Goal: Task Accomplishment & Management: Complete application form

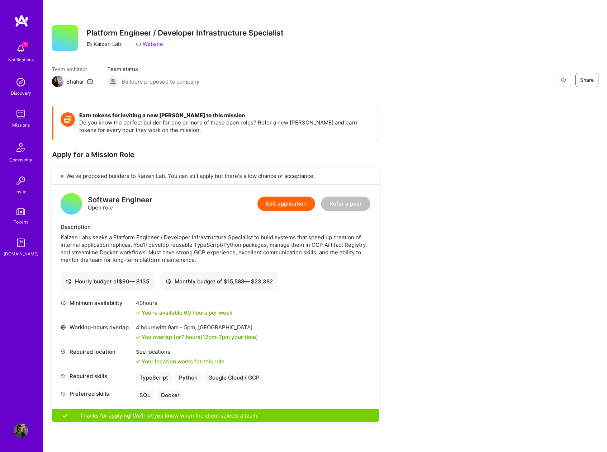
click at [20, 46] on img at bounding box center [21, 49] width 14 height 14
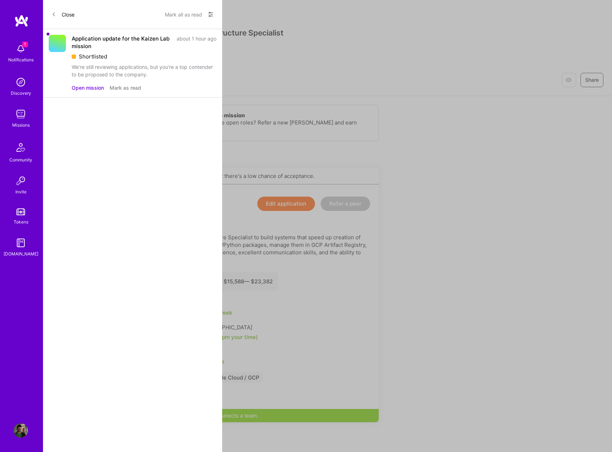
click at [91, 75] on div "We're still reviewing applications, but you're a top contender to be proposed t…" at bounding box center [144, 70] width 145 height 15
click at [97, 89] on button "Open mission" at bounding box center [88, 88] width 32 height 8
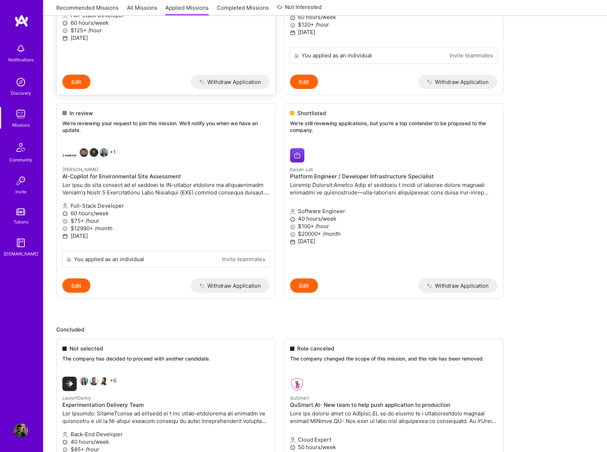
scroll to position [211, 0]
click at [349, 175] on h4 "Platform Engineer / Developer Infrastructure Specialist" at bounding box center [393, 175] width 207 height 6
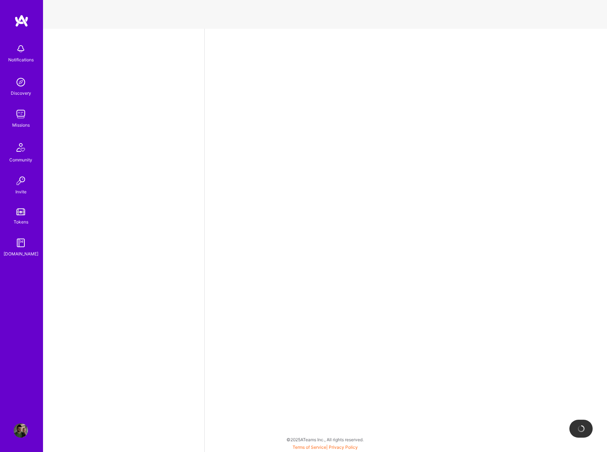
select select "US"
